Goal: Information Seeking & Learning: Learn about a topic

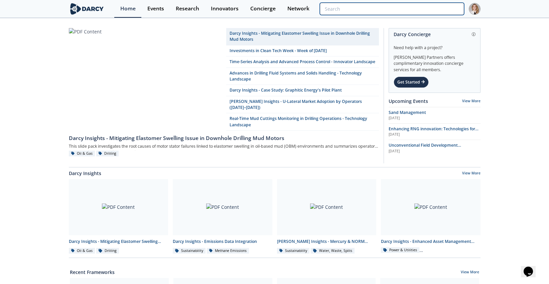
click at [433, 7] on input "search" at bounding box center [392, 9] width 144 height 12
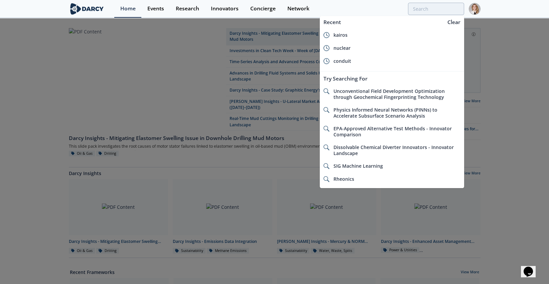
click at [25, 75] on div at bounding box center [274, 142] width 549 height 284
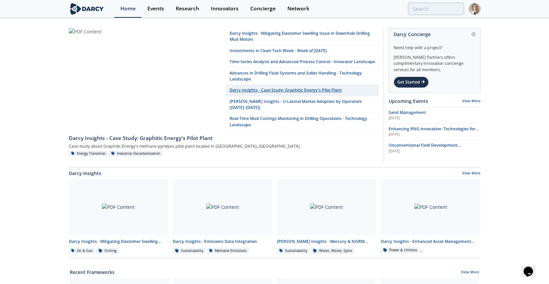
click at [306, 96] on link "Darcy Insights - Case Study: Graphitic Energy's Pilot Plant" at bounding box center [302, 90] width 153 height 11
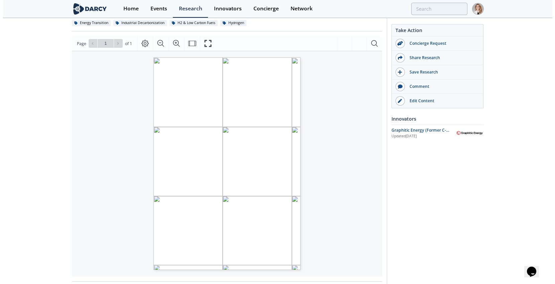
scroll to position [74, 0]
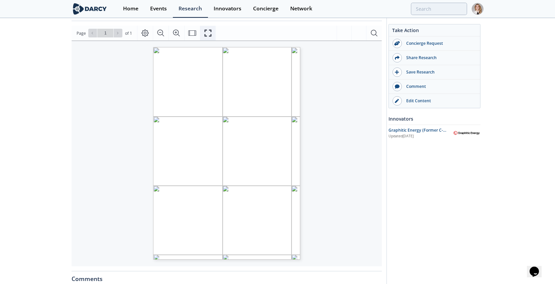
click at [206, 36] on icon "Fullscreen" at bounding box center [208, 33] width 8 height 8
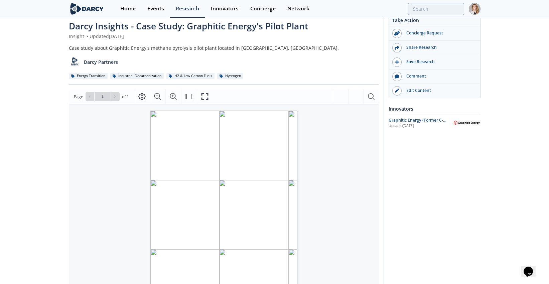
scroll to position [0, 0]
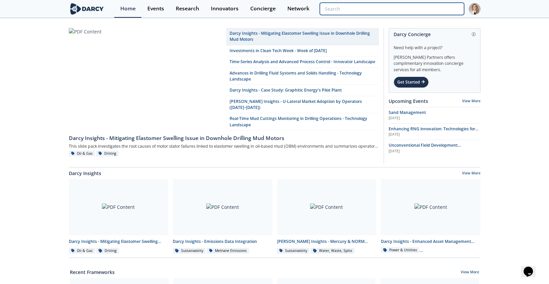
click at [446, 8] on input "search" at bounding box center [392, 9] width 144 height 12
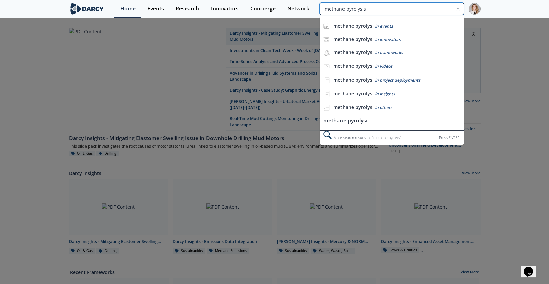
type input "methane pyrolysis"
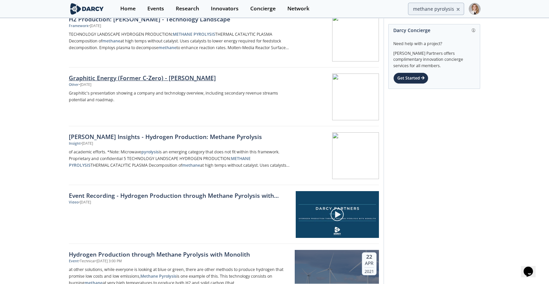
scroll to position [74, 0]
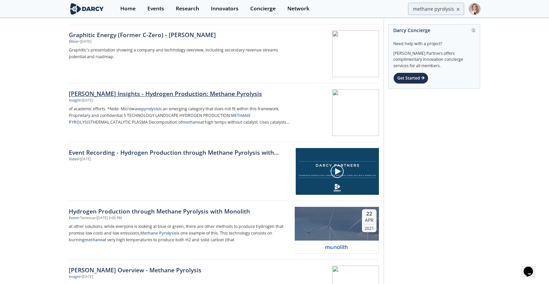
click at [144, 98] on div "Insight • [DATE]" at bounding box center [179, 100] width 221 height 5
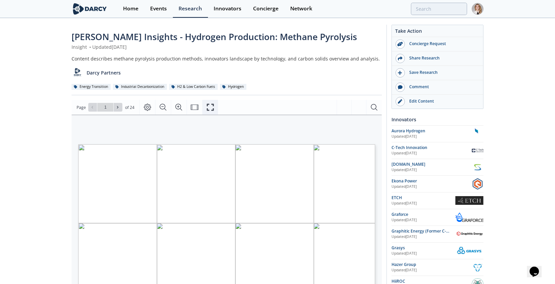
click at [207, 109] on icon "Fullscreen" at bounding box center [210, 107] width 7 height 7
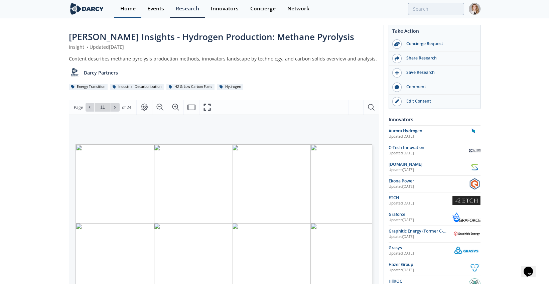
click at [119, 8] on link "Home" at bounding box center [127, 9] width 27 height 18
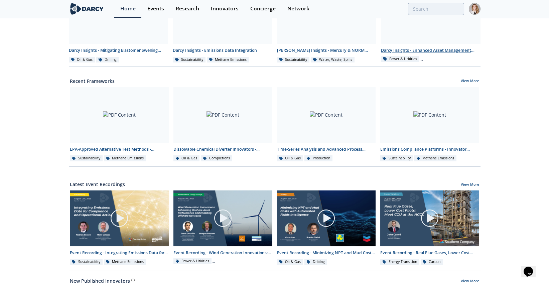
scroll to position [111, 0]
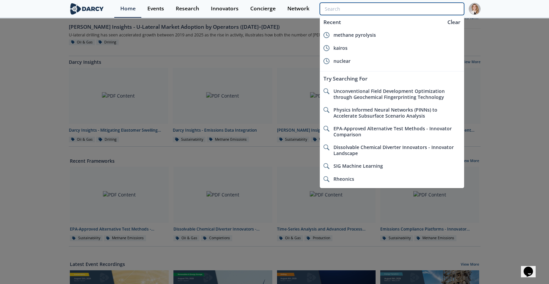
click at [426, 9] on input "search" at bounding box center [392, 9] width 144 height 12
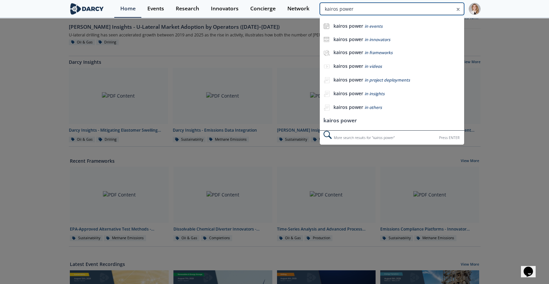
type input "kairos power"
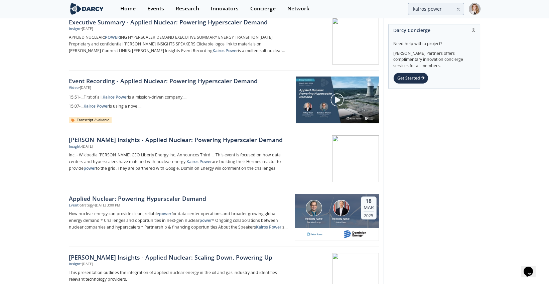
scroll to position [334, 0]
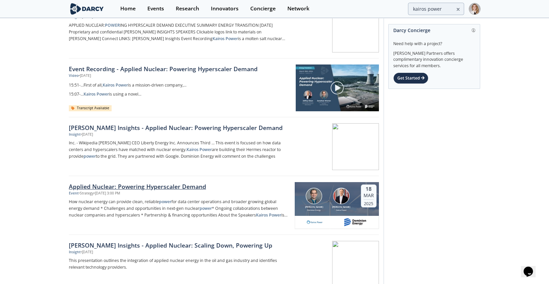
click at [148, 186] on div "Applied Nuclear: Powering Hyperscaler Demand" at bounding box center [179, 186] width 221 height 9
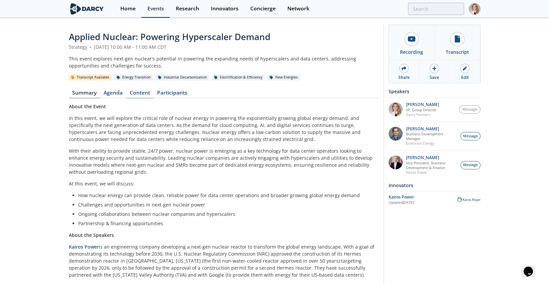
click at [151, 93] on link "Content" at bounding box center [139, 94] width 27 height 8
